Goal: Information Seeking & Learning: Learn about a topic

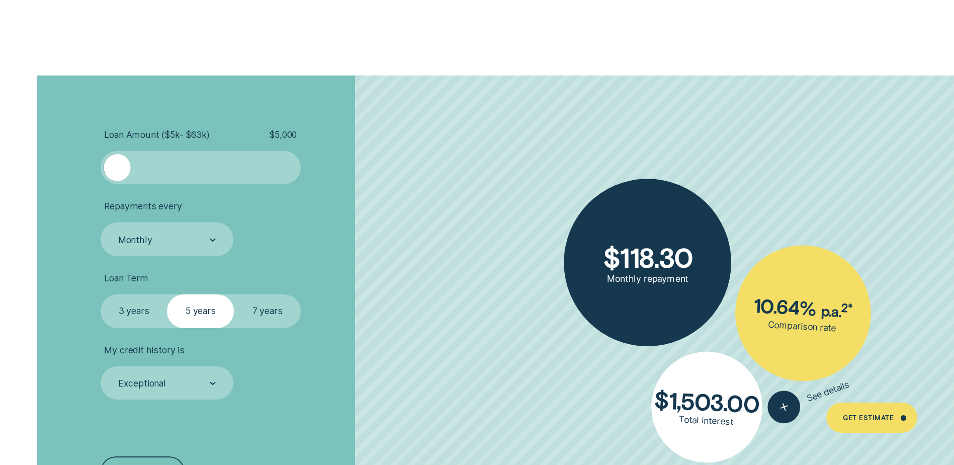
scroll to position [2313, 0]
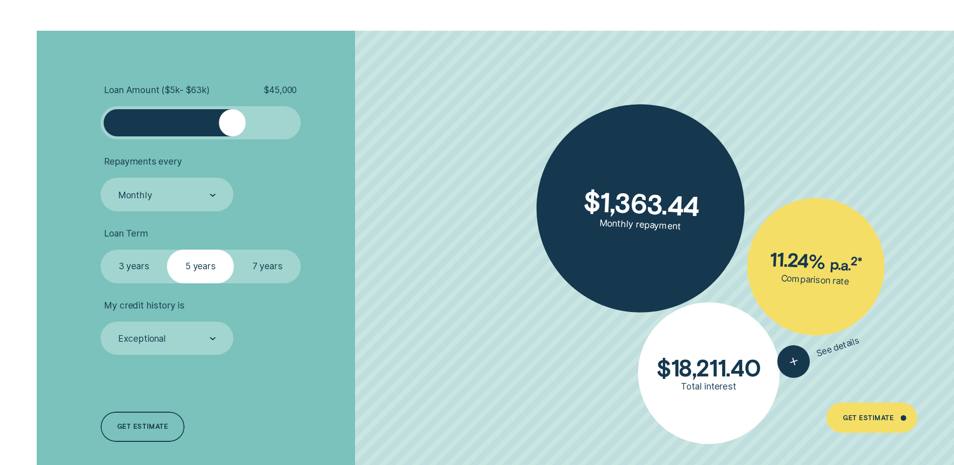
drag, startPoint x: 119, startPoint y: 120, endPoint x: 232, endPoint y: 129, distance: 113.5
click at [232, 129] on div at bounding box center [232, 122] width 27 height 27
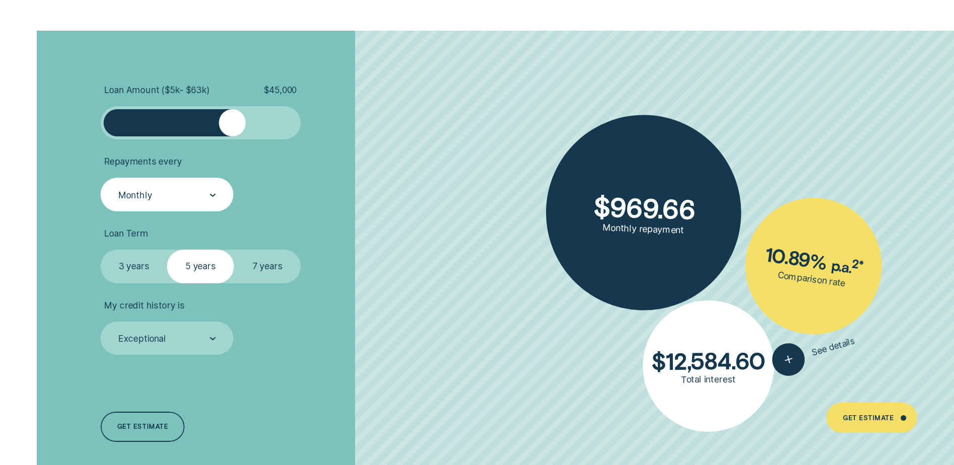
click at [217, 195] on div "Monthly" at bounding box center [167, 194] width 133 height 33
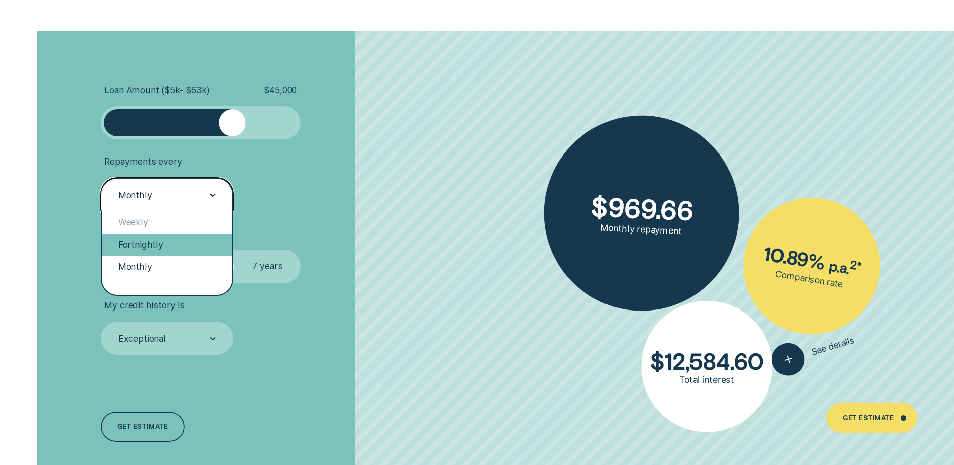
click at [164, 244] on div "Fortnightly" at bounding box center [167, 244] width 131 height 22
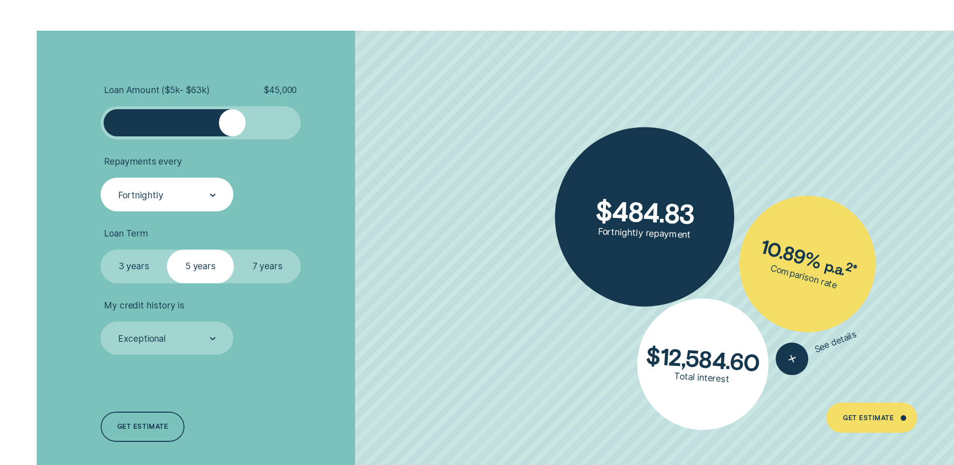
click at [136, 276] on label "3 years" at bounding box center [134, 265] width 67 height 33
click at [101, 249] on input "3 years" at bounding box center [101, 249] width 0 height 0
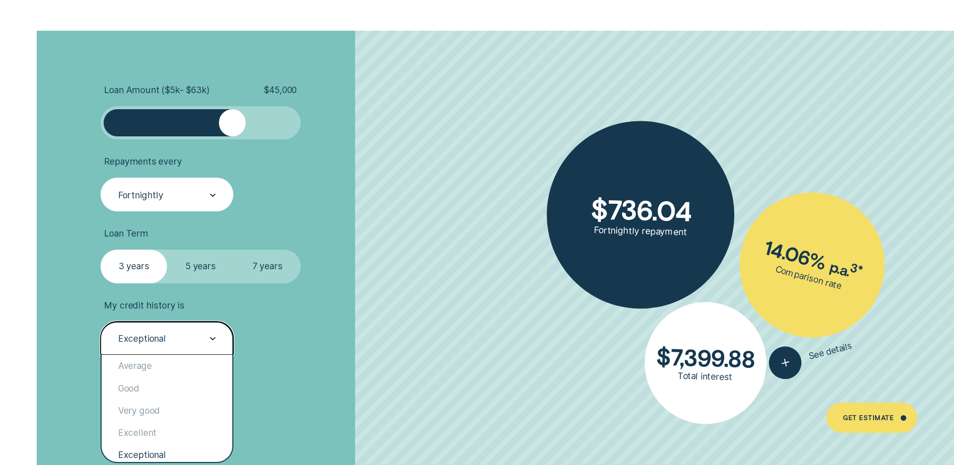
click at [208, 339] on div "Exceptional" at bounding box center [166, 338] width 99 height 13
click at [163, 411] on div "Very good" at bounding box center [167, 410] width 131 height 22
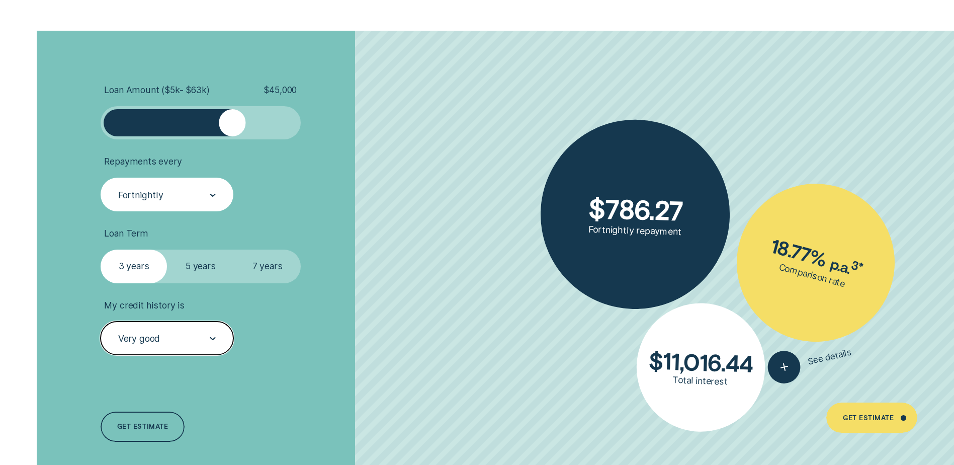
click at [207, 335] on div "Very good" at bounding box center [166, 338] width 99 height 13
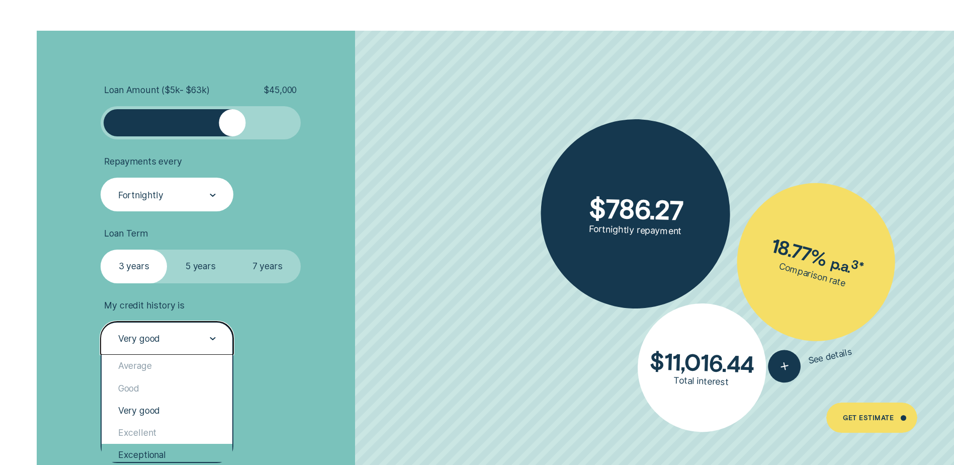
click at [160, 455] on div "Exceptional" at bounding box center [167, 455] width 131 height 22
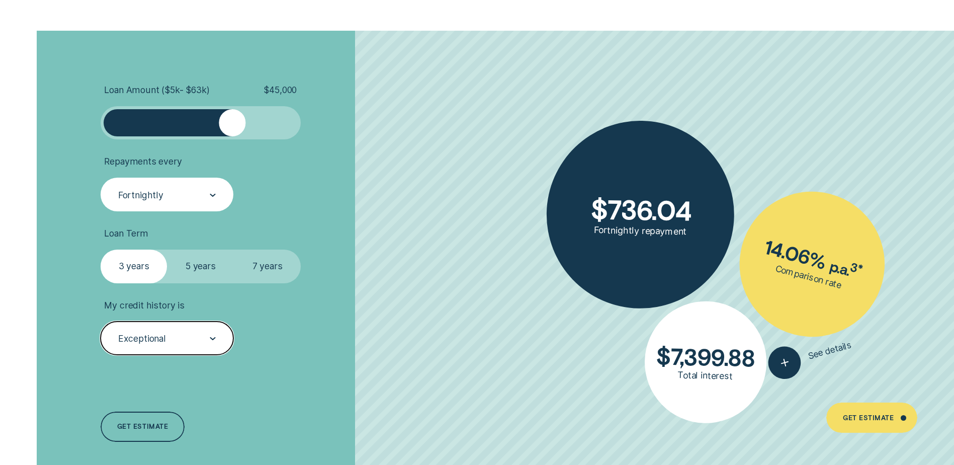
click at [216, 336] on div "Exceptional" at bounding box center [167, 337] width 133 height 33
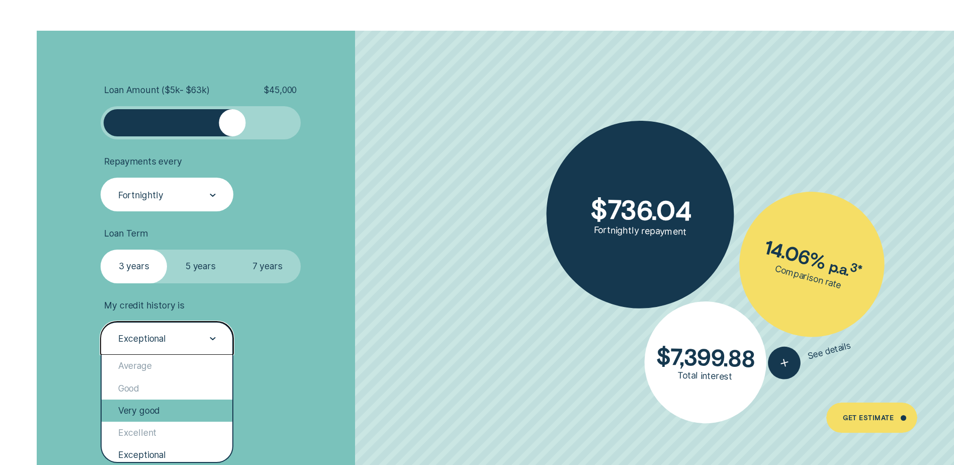
click at [154, 414] on div "Very good" at bounding box center [167, 410] width 131 height 22
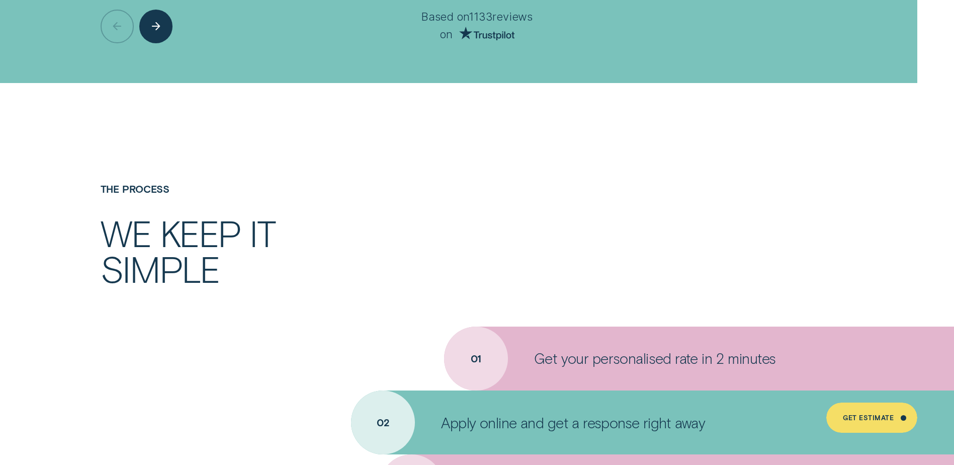
scroll to position [3722, 0]
